Goal: Find specific page/section: Find specific page/section

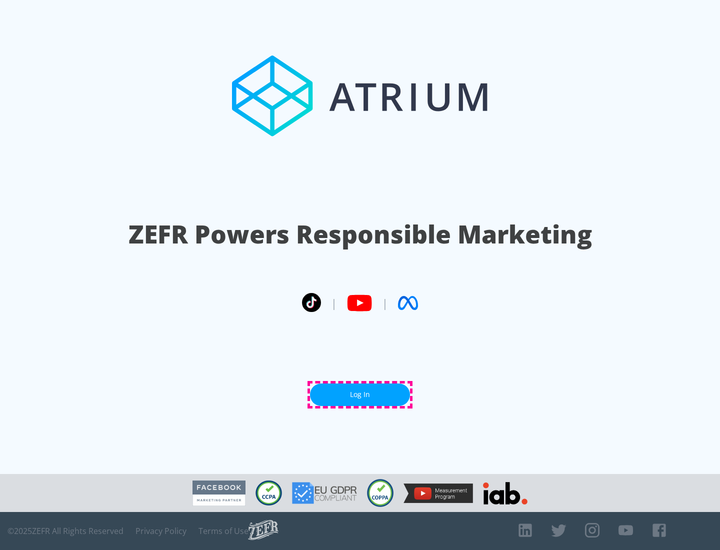
click at [360, 395] on link "Log In" at bounding box center [360, 395] width 100 height 23
